Goal: Task Accomplishment & Management: Manage account settings

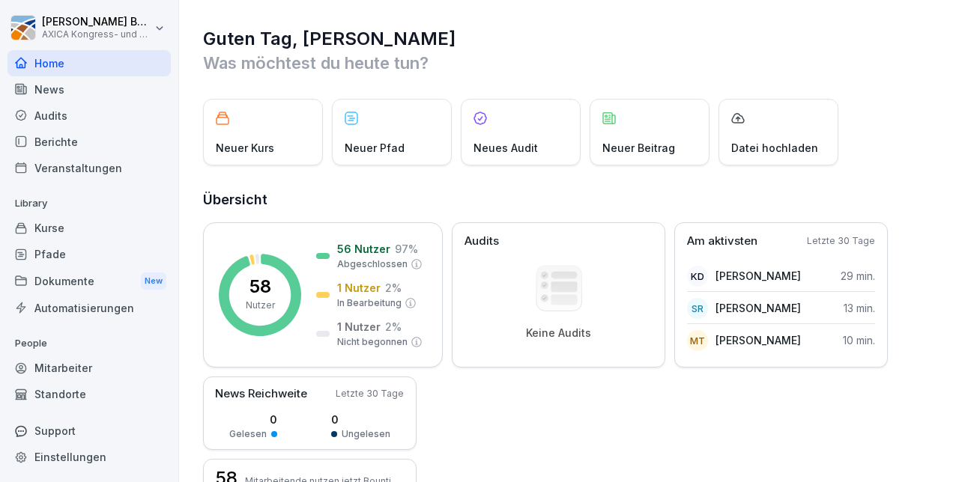
click at [55, 231] on div "Kurse" at bounding box center [88, 228] width 163 height 26
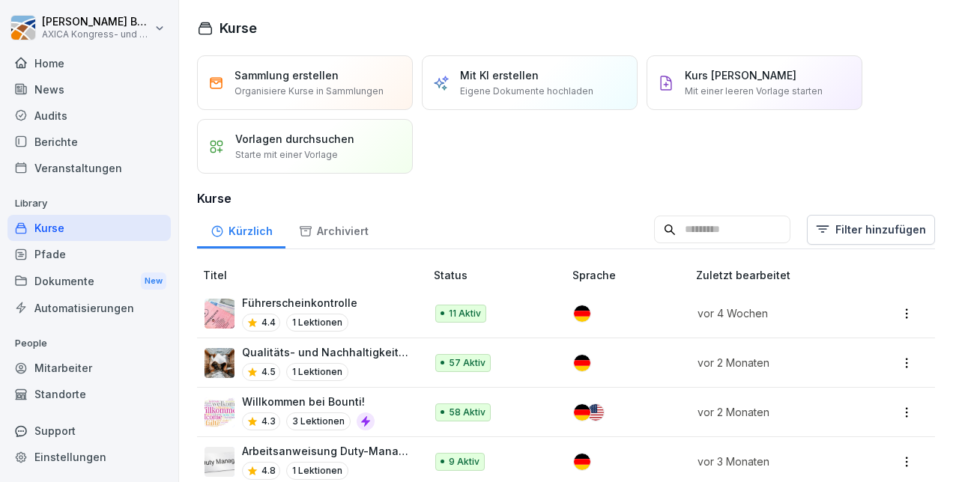
click at [276, 302] on p "Führerscheinkontrolle" at bounding box center [299, 303] width 115 height 16
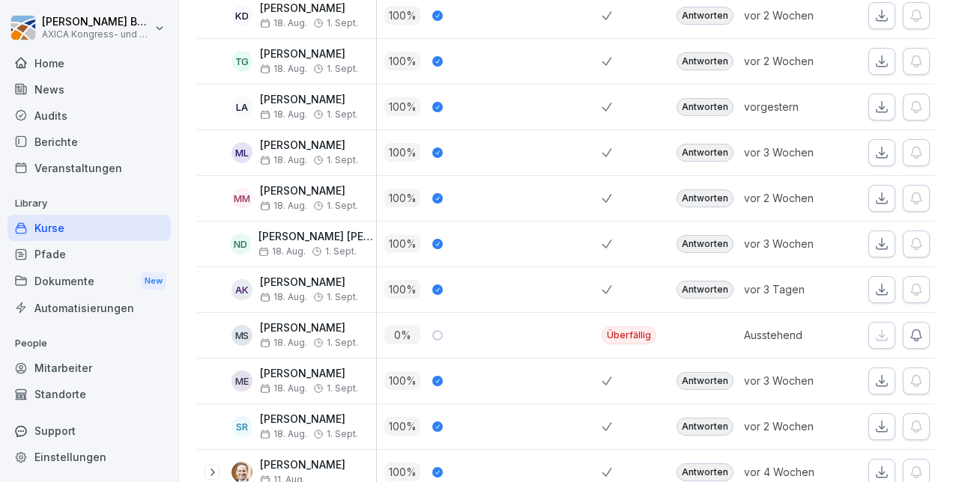
scroll to position [449, 0]
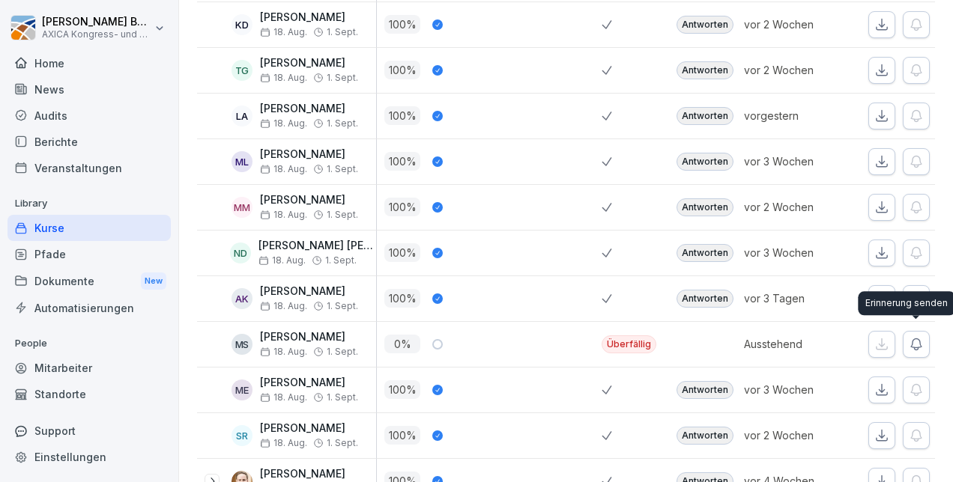
click at [910, 340] on icon "button" at bounding box center [916, 344] width 15 height 15
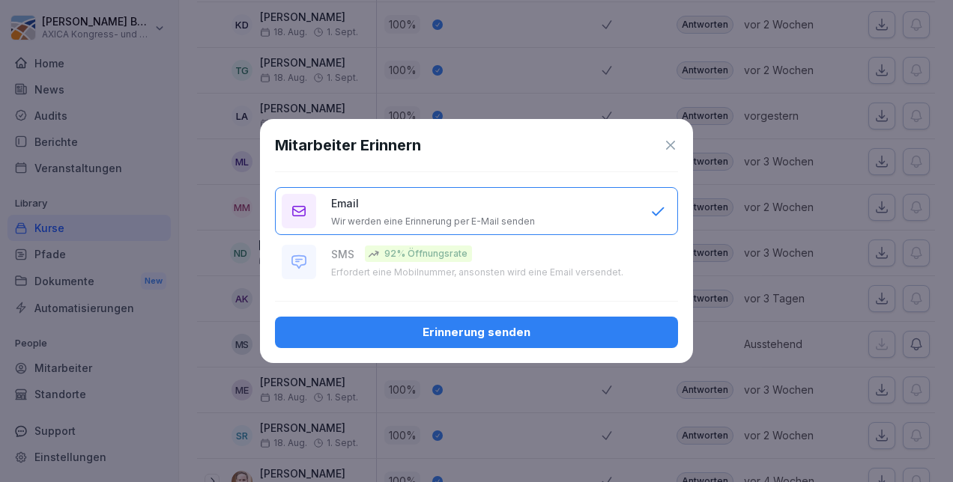
click at [485, 340] on button "Erinnerung senden" at bounding box center [476, 332] width 403 height 31
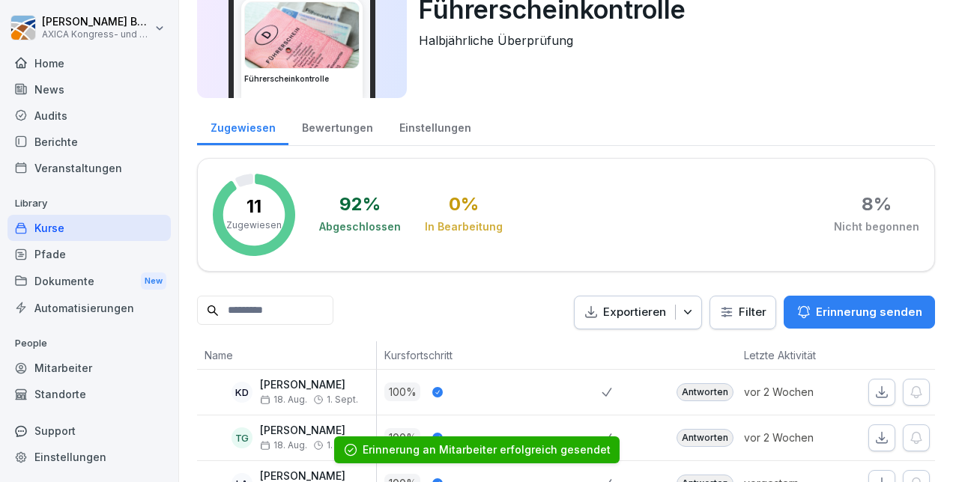
scroll to position [0, 0]
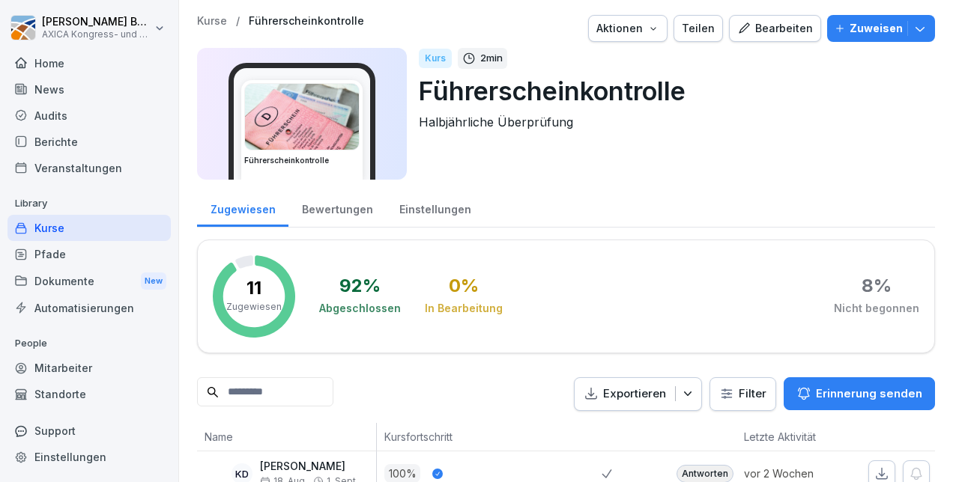
click at [79, 241] on div "Pfade" at bounding box center [88, 254] width 163 height 26
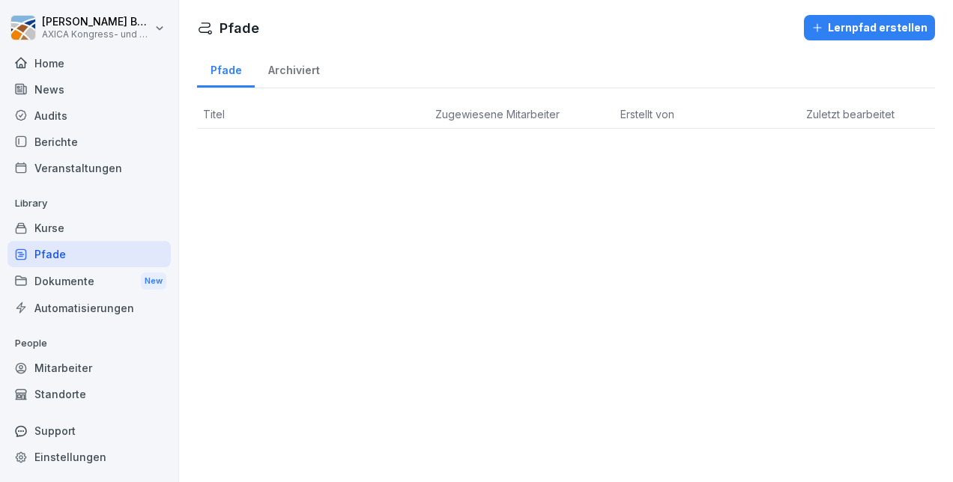
click at [74, 225] on div "Kurse" at bounding box center [88, 228] width 163 height 26
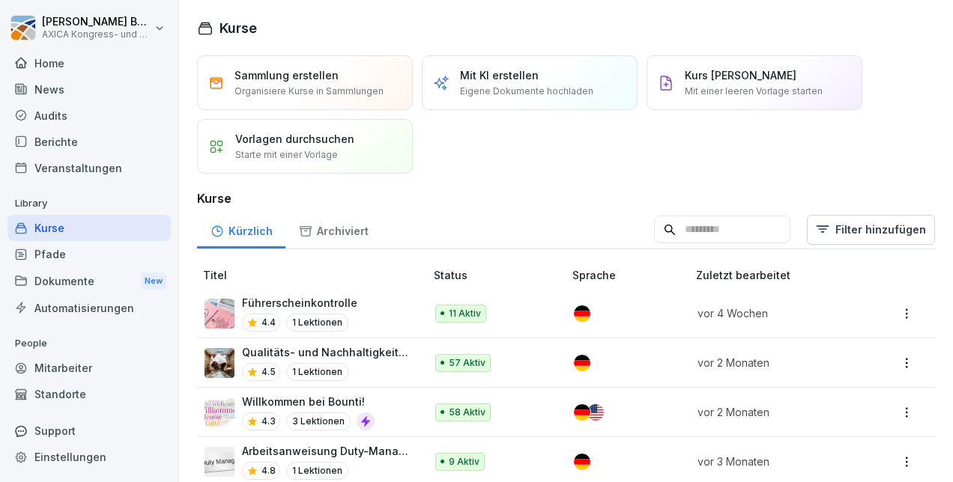
click at [354, 345] on p "Qualitäts- und Nachhaltigkeitspolitik bei AXICA" at bounding box center [326, 353] width 168 height 16
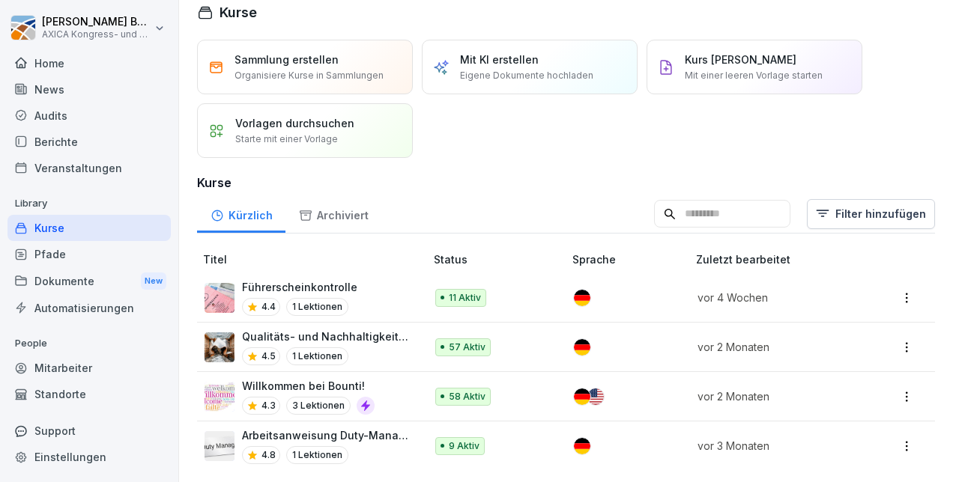
click at [401, 383] on div "Willkommen bei Bounti! 4.3 3 Lektionen" at bounding box center [306, 396] width 205 height 37
